Goal: Information Seeking & Learning: Learn about a topic

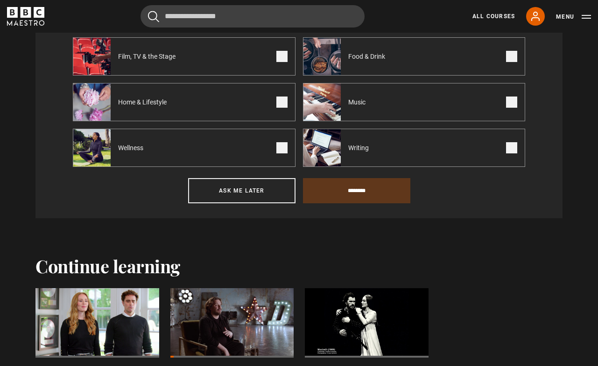
scroll to position [618, 0]
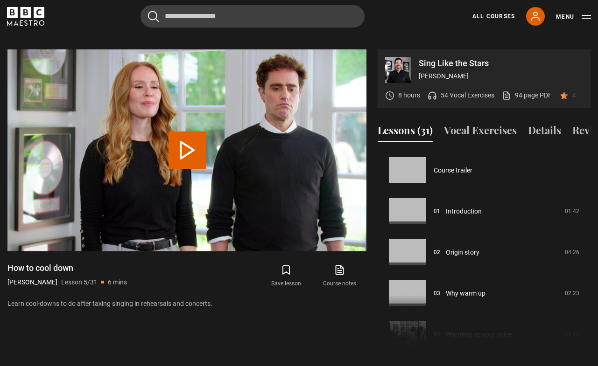
scroll to position [164, 0]
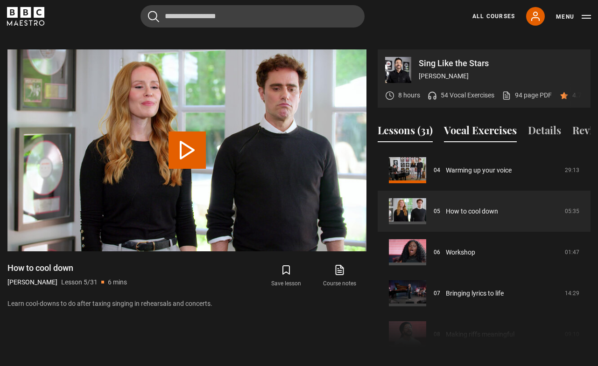
click at [491, 123] on button "Vocal Exercises" at bounding box center [480, 133] width 73 height 20
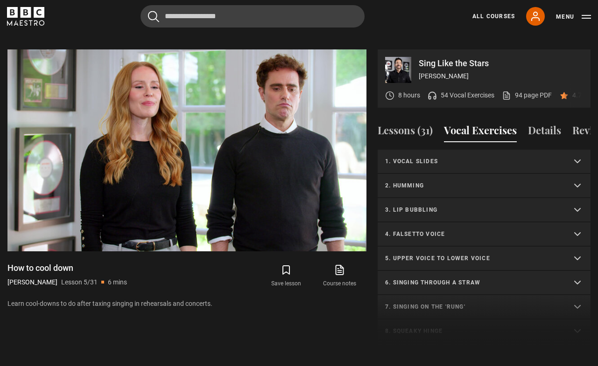
scroll to position [0, 0]
click at [403, 183] on p "2. Humming" at bounding box center [472, 185] width 175 height 8
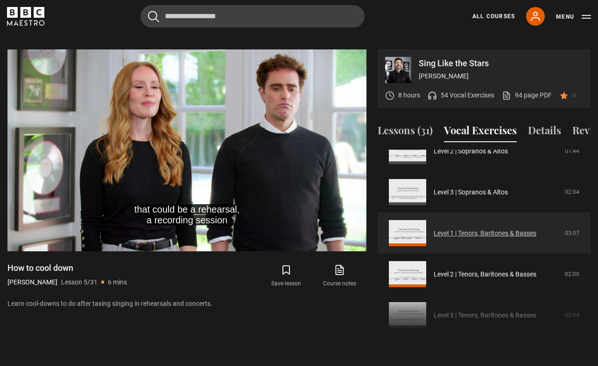
scroll to position [131, 0]
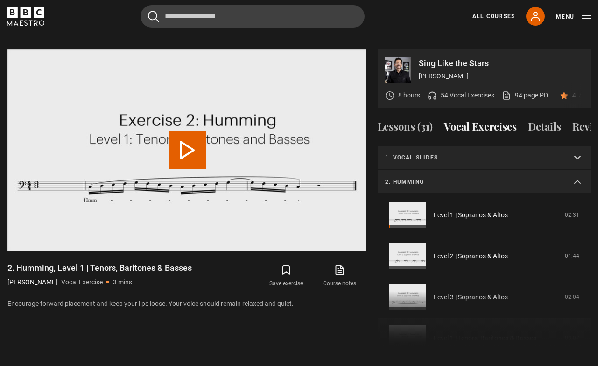
scroll to position [131, 0]
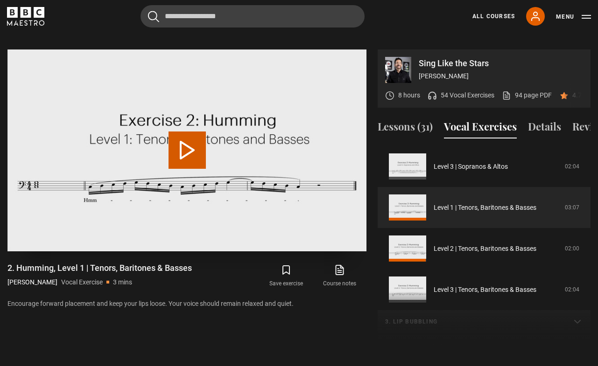
click at [190, 136] on button "Play Video" at bounding box center [186, 150] width 37 height 37
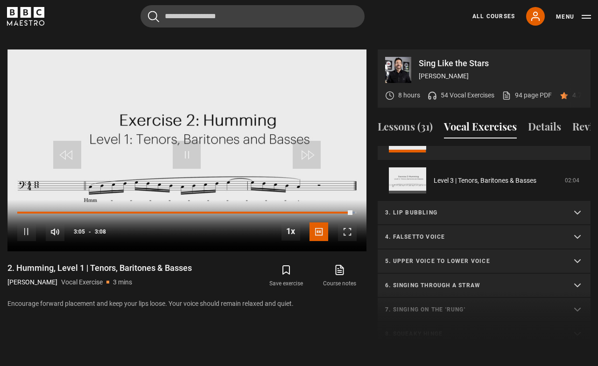
scroll to position [243, 0]
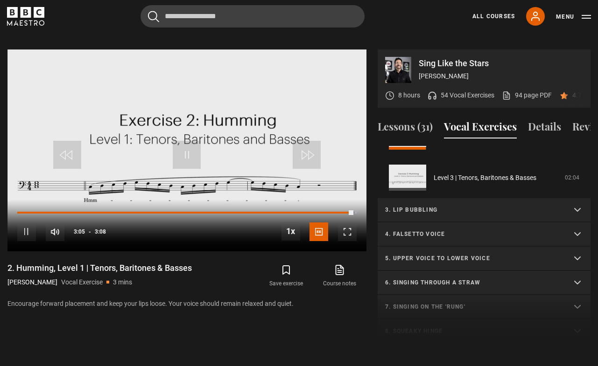
click at [452, 211] on p "3. Lip bubbling" at bounding box center [472, 210] width 175 height 8
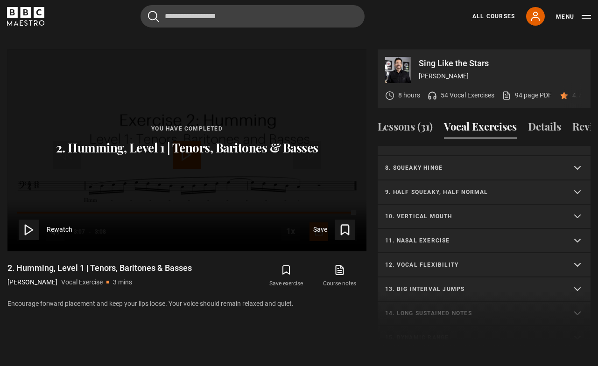
scroll to position [653, 0]
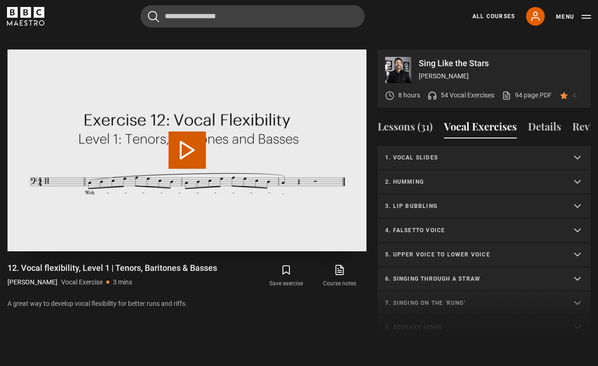
scroll to position [373, 0]
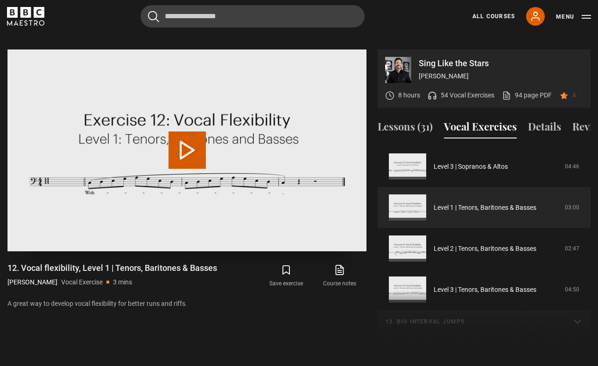
click at [184, 142] on button "Play Video" at bounding box center [186, 150] width 37 height 37
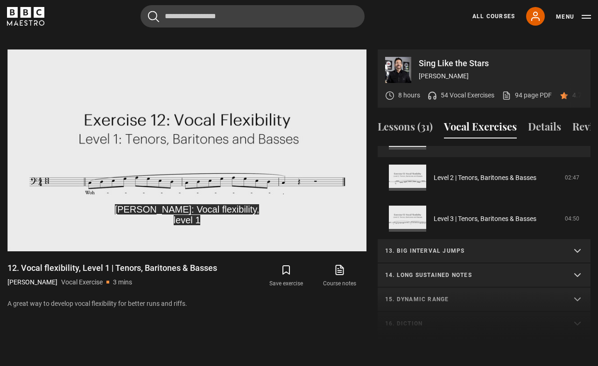
scroll to position [445, 0]
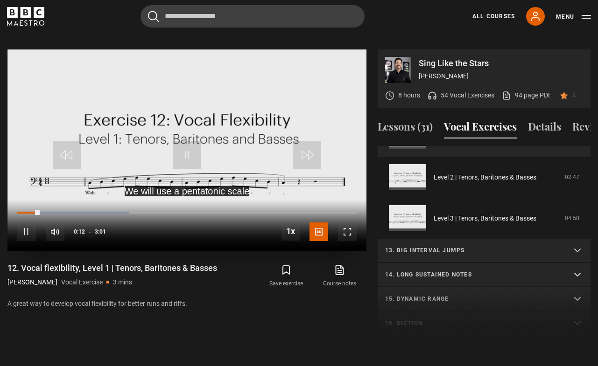
click at [44, 200] on div "10s Skip Back 10 seconds Pause 10s Skip Forward 10 seconds Loaded : 33.09% 0:14…" at bounding box center [186, 226] width 359 height 52
click at [46, 200] on div "10s Skip Back 10 seconds Pause 10s Skip Forward 10 seconds Loaded : 33.09% 0:14…" at bounding box center [186, 226] width 359 height 52
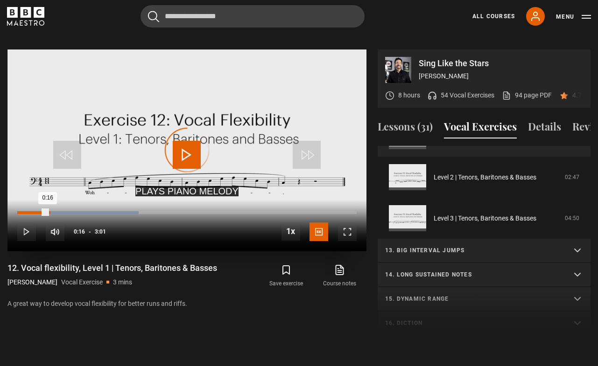
drag, startPoint x: 40, startPoint y: 201, endPoint x: 50, endPoint y: 200, distance: 10.3
click at [48, 211] on div "0:16" at bounding box center [32, 212] width 30 height 3
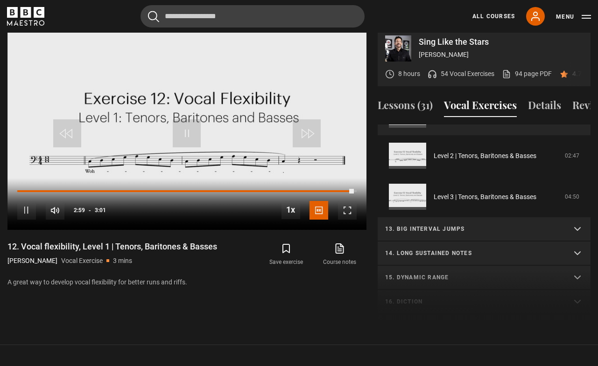
scroll to position [501, 0]
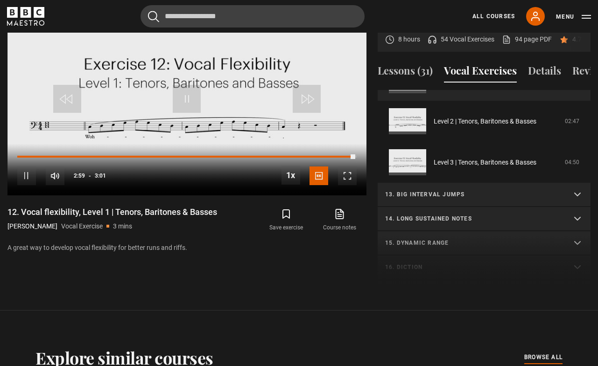
click at [442, 244] on div "1. Vocal slides Level 1 | All Voices 04:23 Level 2 | All Voices 06:30 Level 3 |…" at bounding box center [483, 191] width 213 height 202
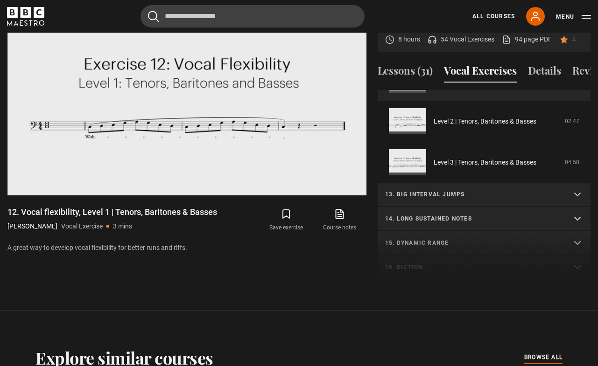
click at [430, 242] on div "1. Vocal slides Level 1 | All Voices 04:23 Level 2 | All Voices 06:30 Level 3 |…" at bounding box center [483, 191] width 213 height 202
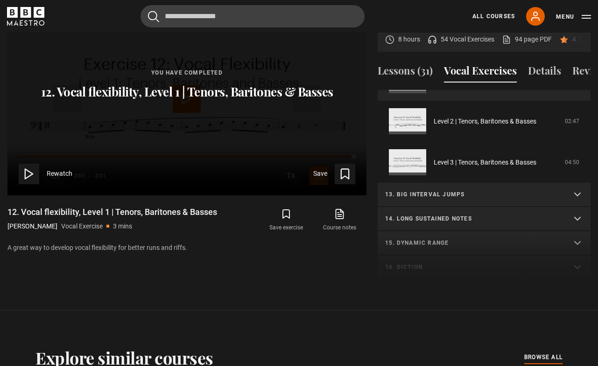
click at [426, 242] on div "1. Vocal slides Level 1 | All Voices 04:23 Level 2 | All Voices 06:30 Level 3 |…" at bounding box center [483, 191] width 213 height 202
click at [577, 244] on div "1. Vocal slides Level 1 | All Voices 04:23 Level 2 | All Voices 06:30 Level 3 |…" at bounding box center [483, 191] width 213 height 202
click at [572, 244] on div "1. Vocal slides Level 1 | All Voices 04:23 Level 2 | All Voices 06:30 Level 3 |…" at bounding box center [483, 191] width 213 height 202
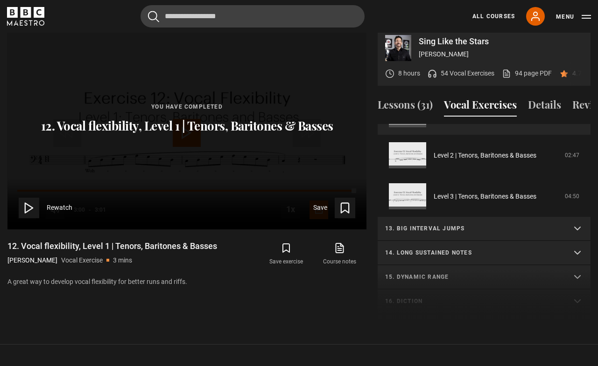
scroll to position [458, 0]
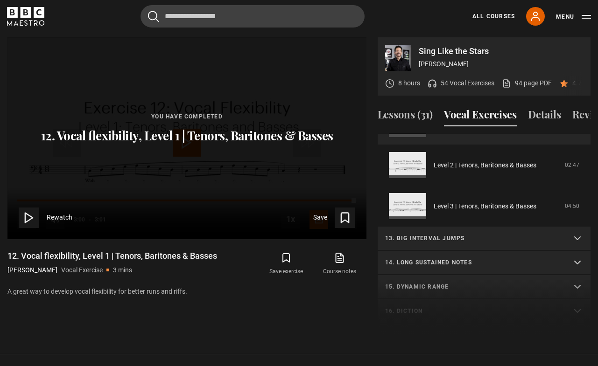
click at [406, 285] on div "1. Vocal slides Level 1 | All Voices 04:23 Level 2 | All Voices 06:30 Level 3 |…" at bounding box center [483, 235] width 213 height 202
click at [402, 258] on summary "14. Long sustained notes" at bounding box center [483, 263] width 213 height 24
click at [403, 261] on p "14. Long sustained notes" at bounding box center [472, 262] width 175 height 8
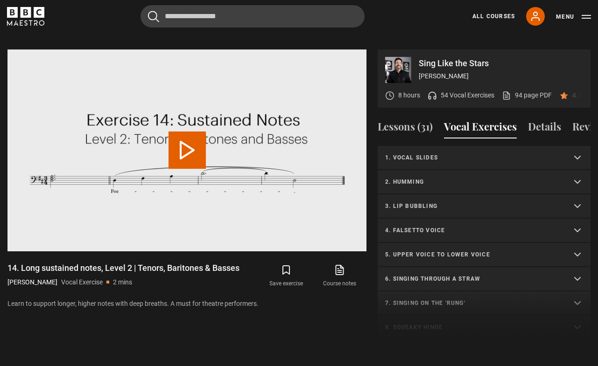
scroll to position [463, 0]
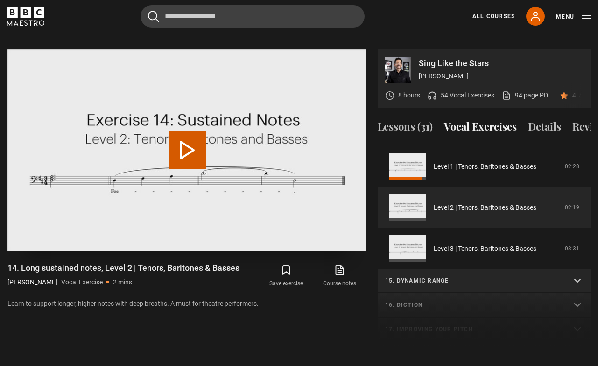
click at [181, 132] on button "Play Video" at bounding box center [186, 150] width 37 height 37
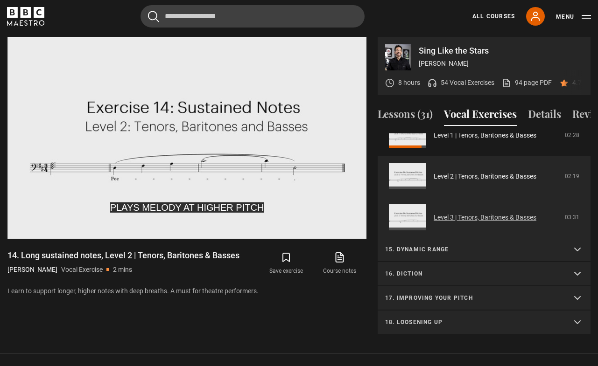
scroll to position [462, 0]
